Goal: Navigation & Orientation: Find specific page/section

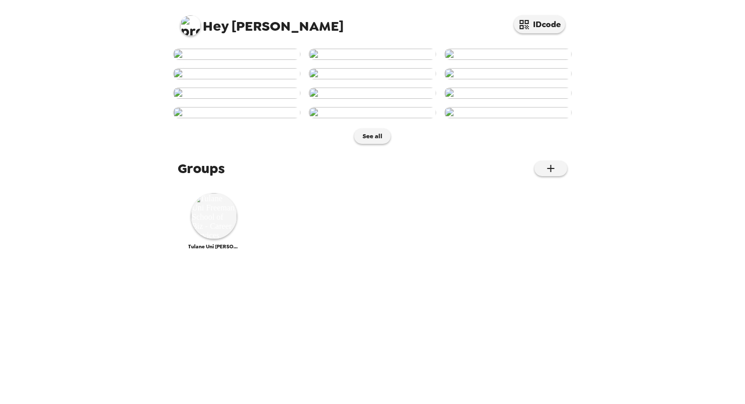
click at [479, 60] on img at bounding box center [508, 54] width 128 height 11
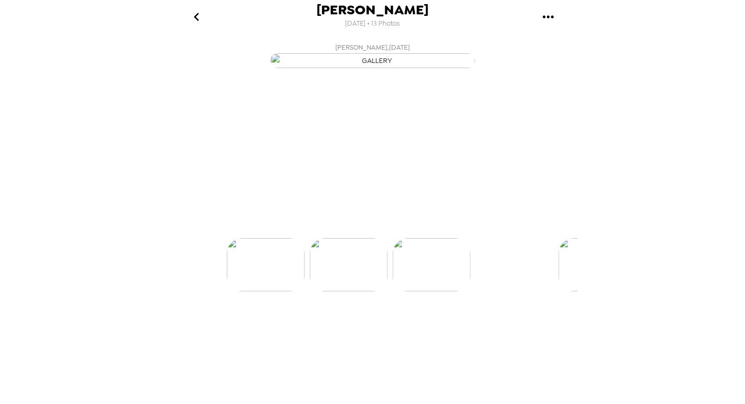
scroll to position [0, 165]
click at [543, 20] on icon "gallery menu" at bounding box center [548, 17] width 16 height 16
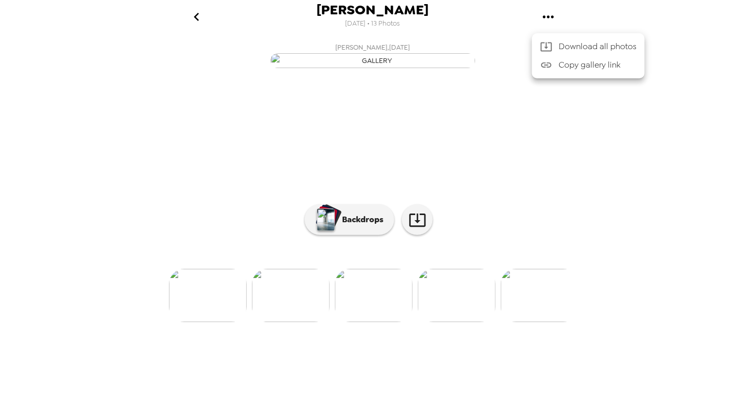
click at [165, 178] on div at bounding box center [372, 202] width 745 height 404
click at [201, 23] on icon "go back" at bounding box center [196, 17] width 16 height 16
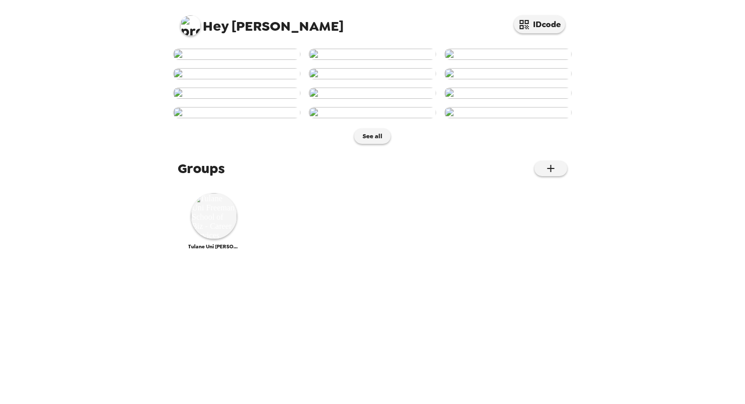
scroll to position [448, 0]
click at [217, 239] on img at bounding box center [214, 216] width 46 height 46
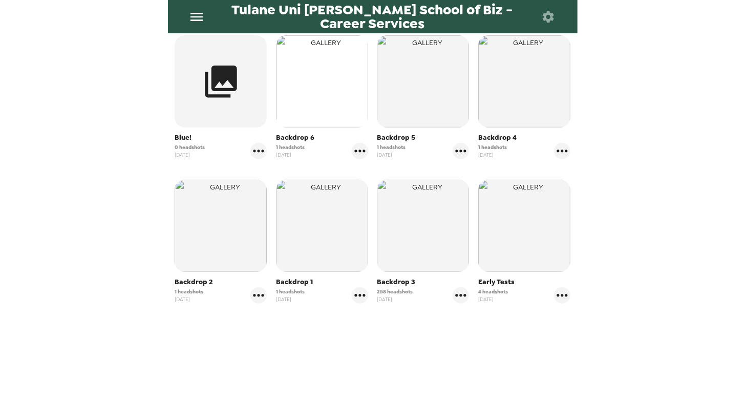
scroll to position [206, 0]
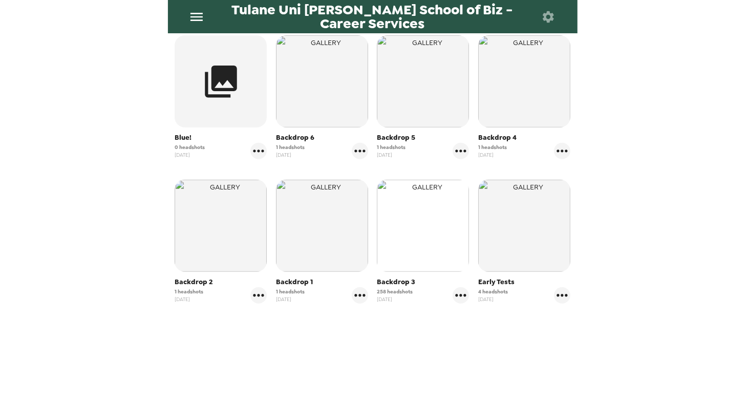
click at [406, 250] on img "button" at bounding box center [423, 226] width 92 height 92
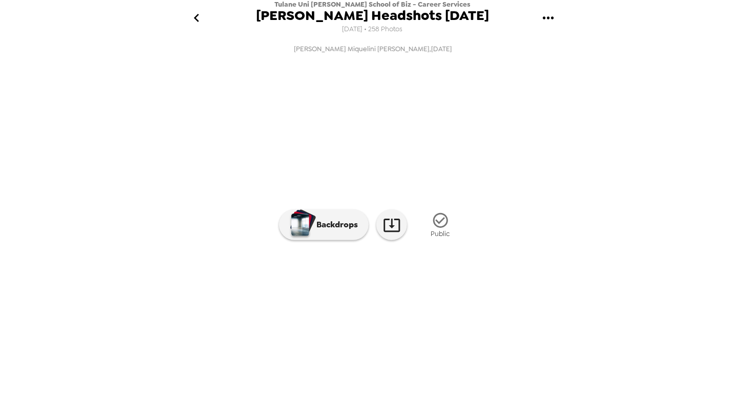
scroll to position [46, 0]
click at [452, 331] on img at bounding box center [456, 304] width 78 height 53
